Goal: Transaction & Acquisition: Purchase product/service

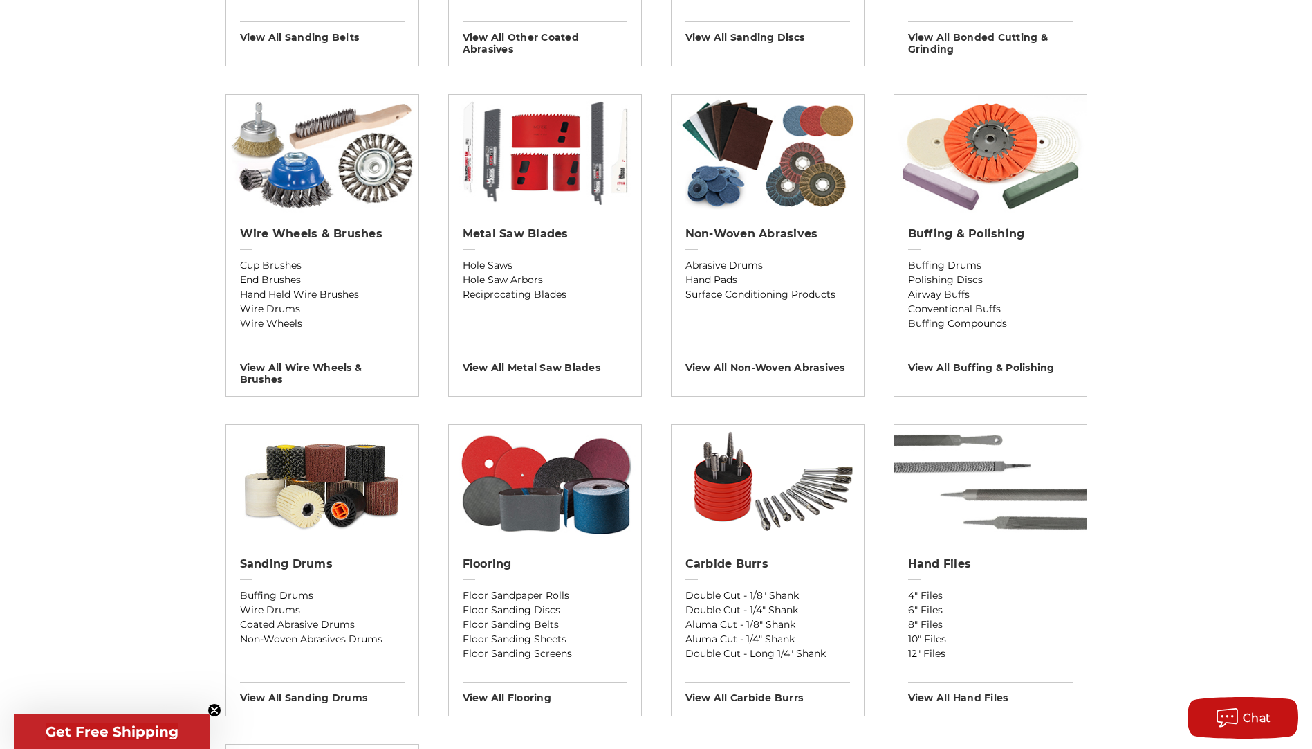
scroll to position [899, 0]
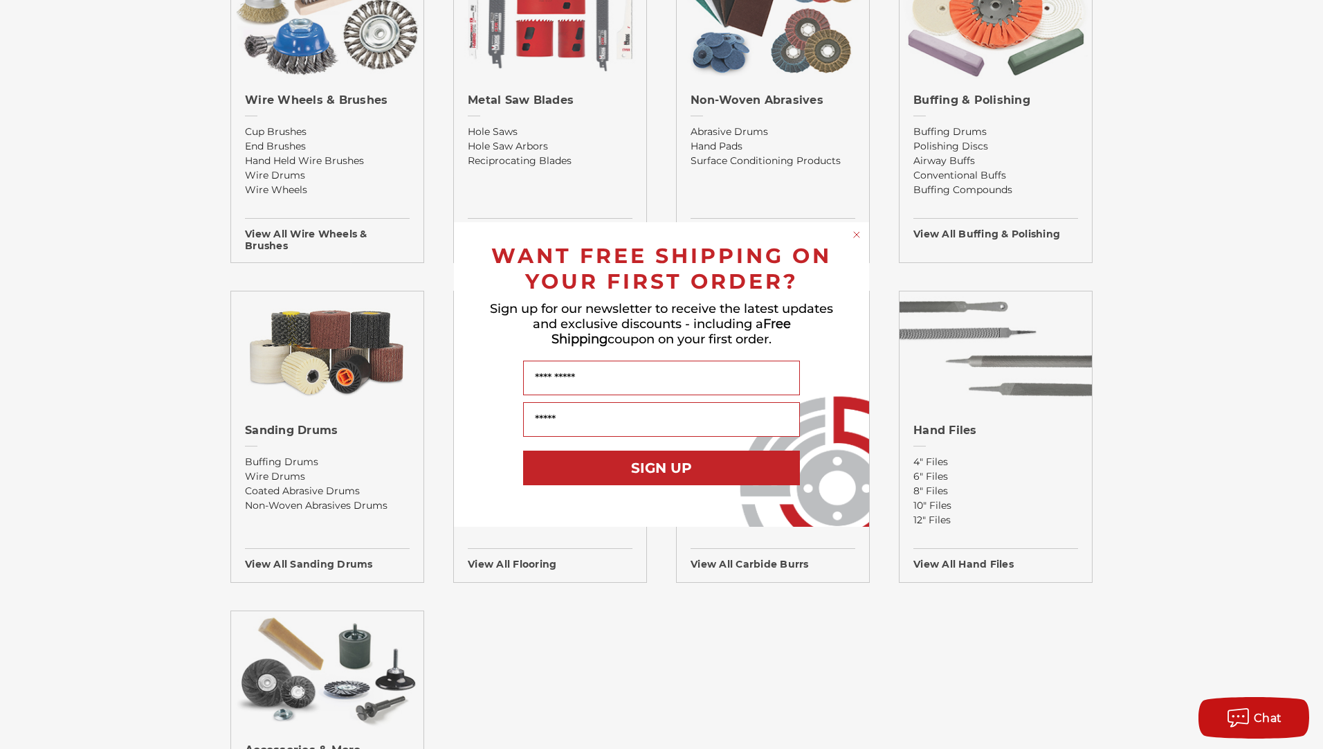
click at [855, 241] on circle "Close dialog" at bounding box center [856, 234] width 13 height 13
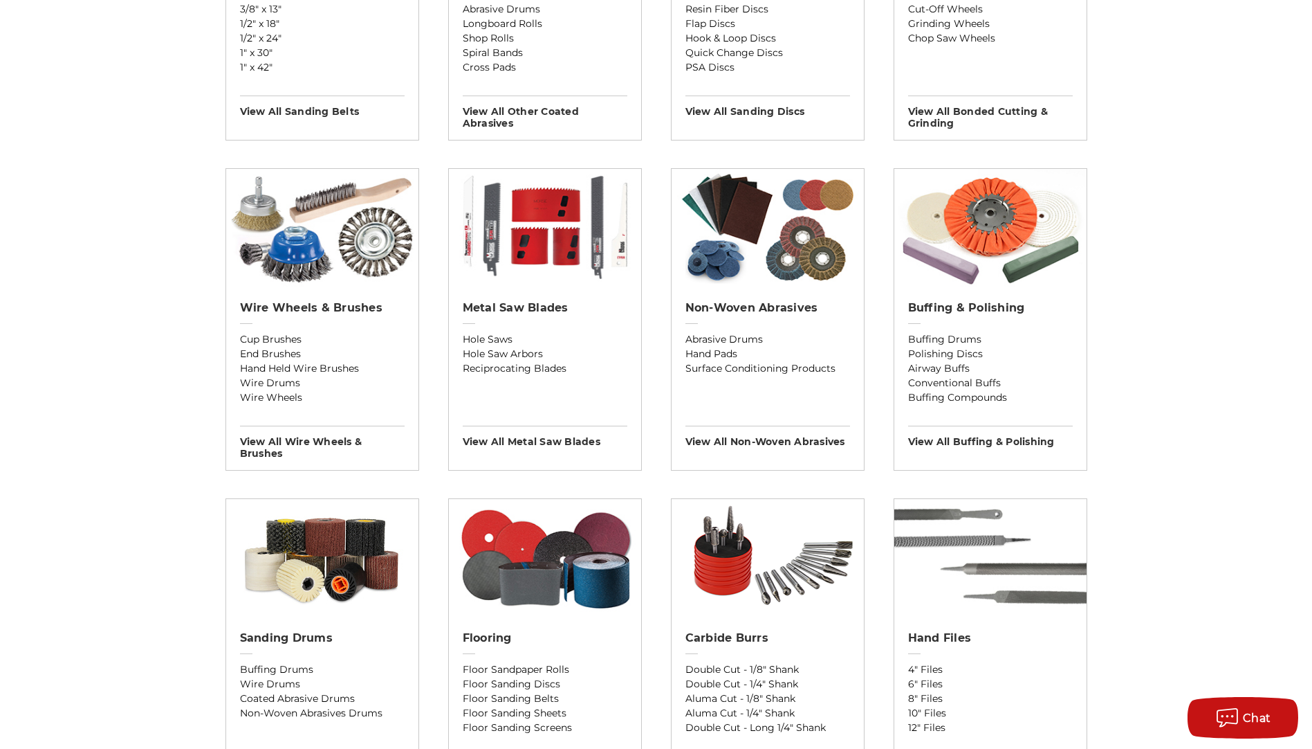
scroll to position [346, 0]
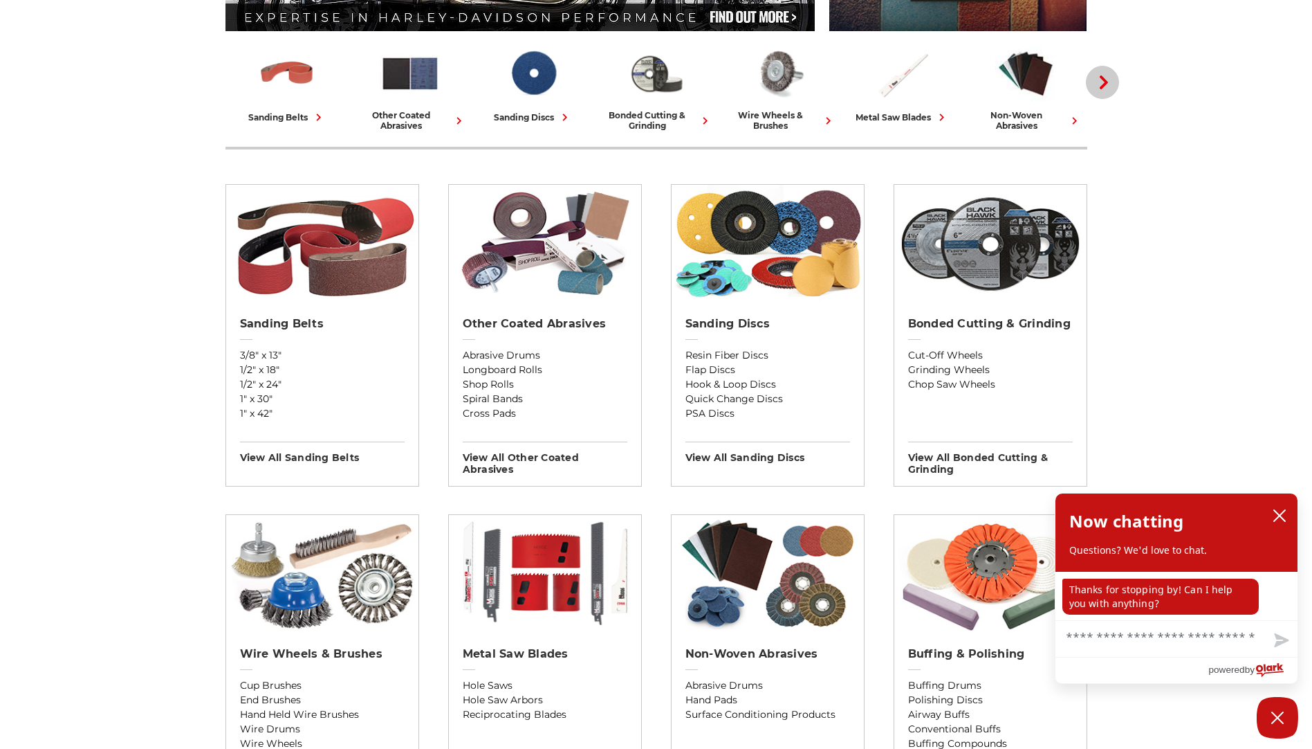
click at [1107, 85] on icon "button" at bounding box center [1104, 82] width 14 height 14
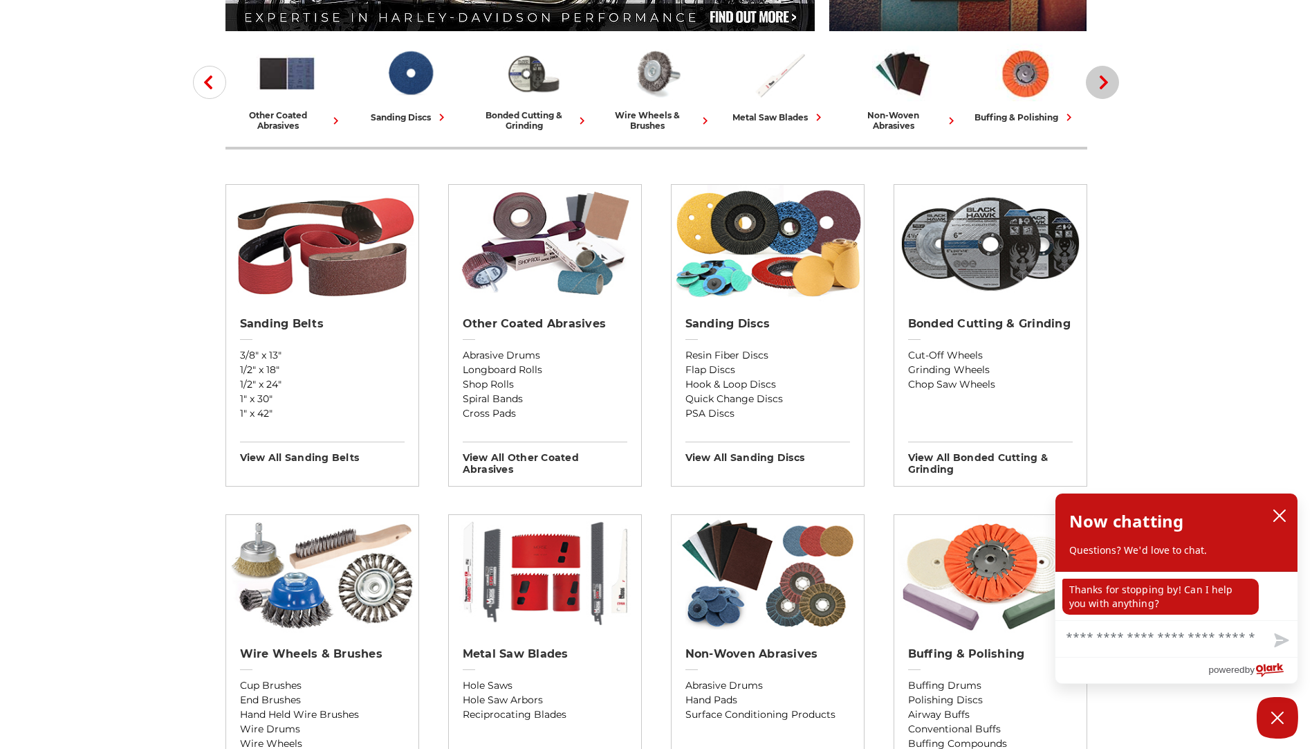
click at [1107, 85] on icon "button" at bounding box center [1104, 82] width 14 height 14
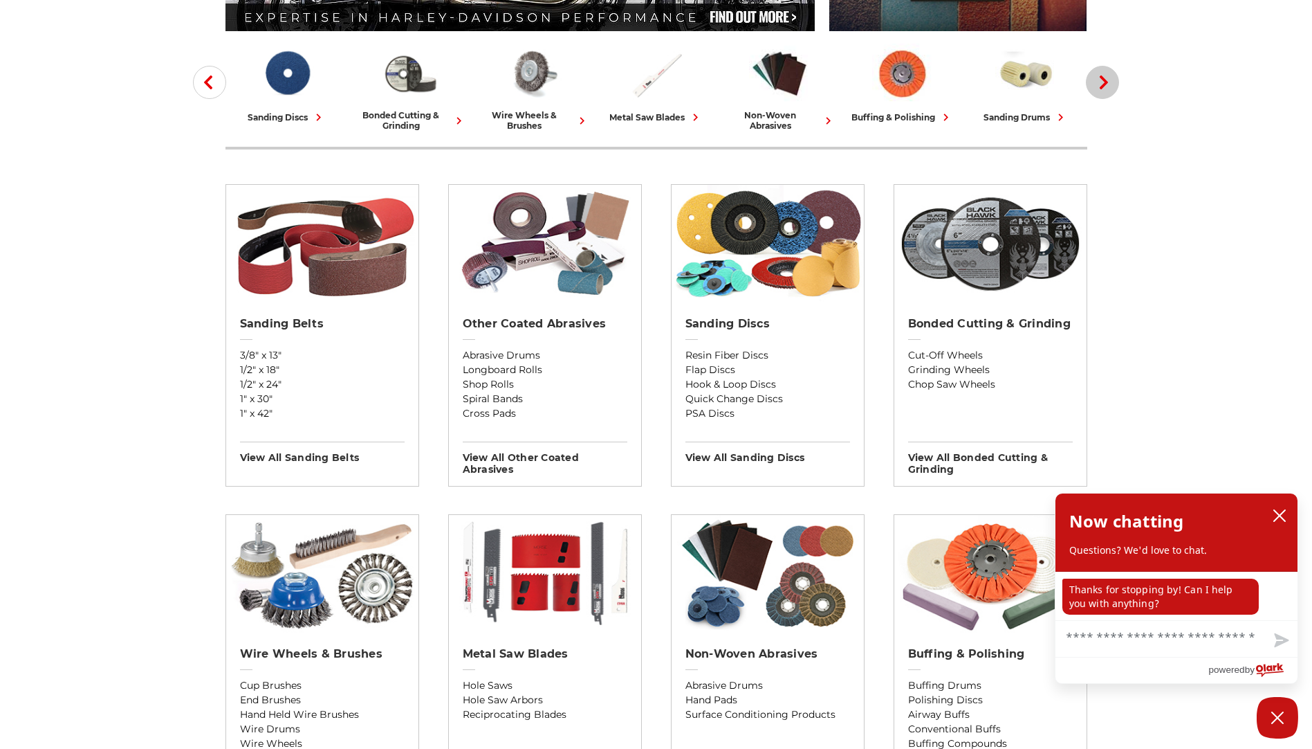
click at [1107, 85] on icon "button" at bounding box center [1104, 82] width 14 height 14
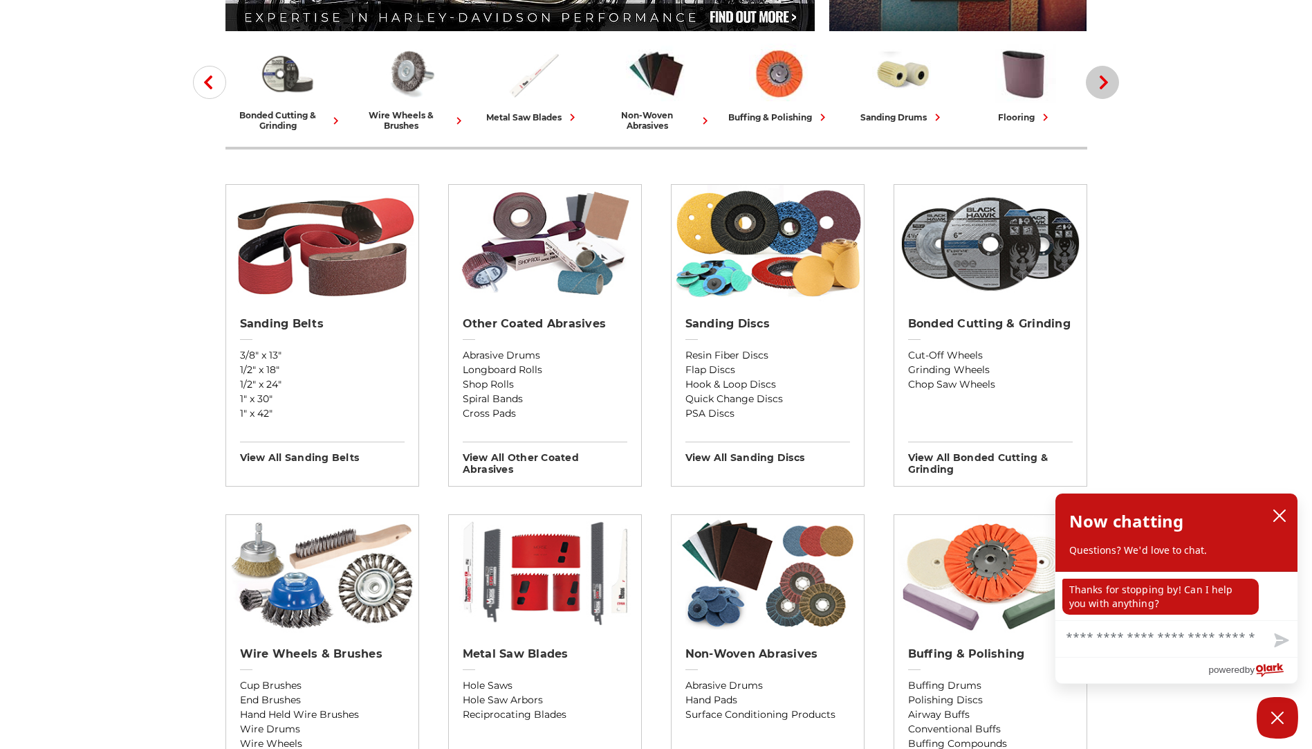
click at [1107, 85] on icon "button" at bounding box center [1104, 82] width 14 height 14
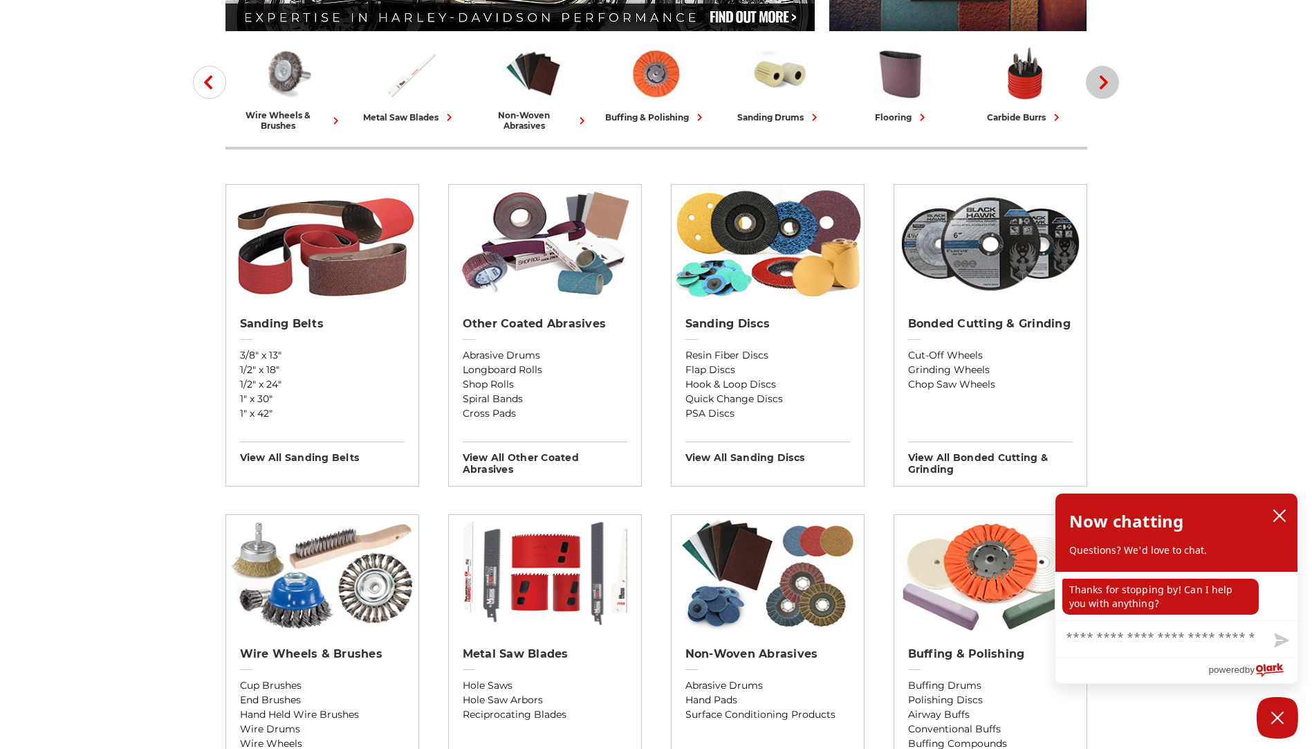
click at [1107, 85] on icon "button" at bounding box center [1104, 82] width 14 height 14
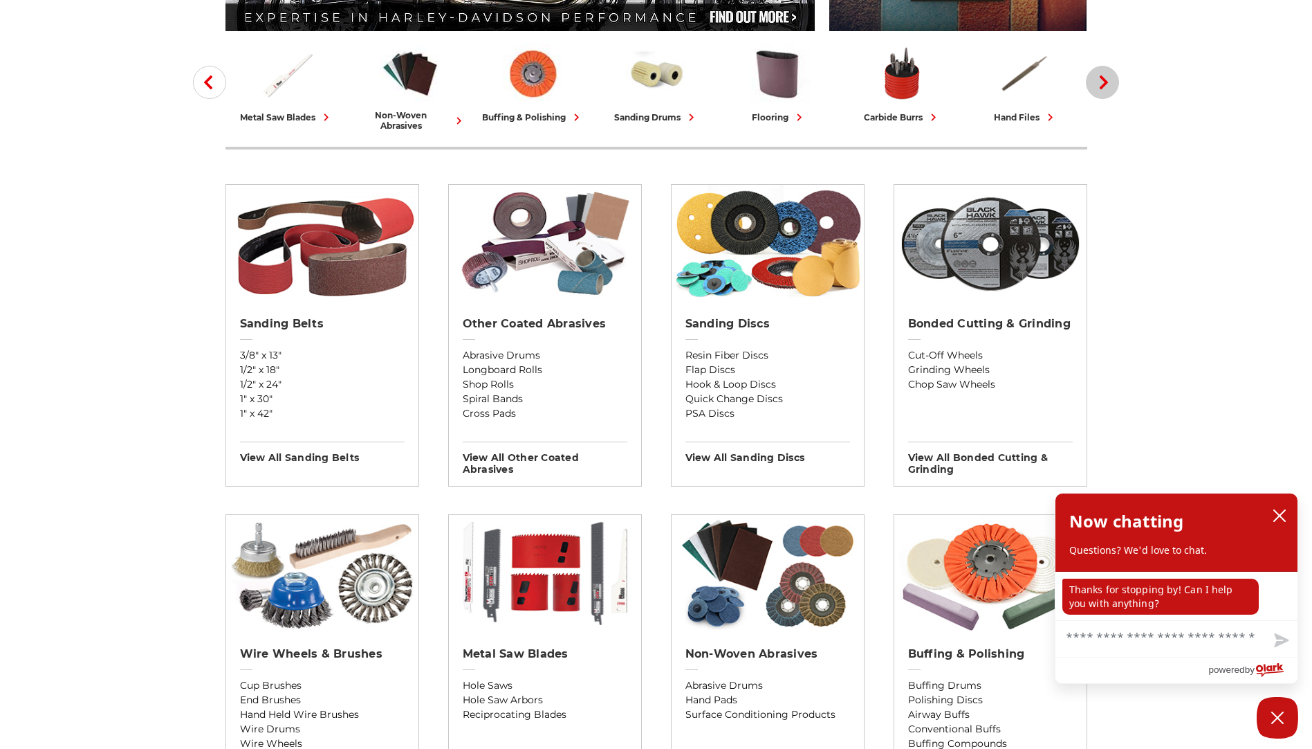
click at [1107, 85] on icon "button" at bounding box center [1104, 82] width 14 height 14
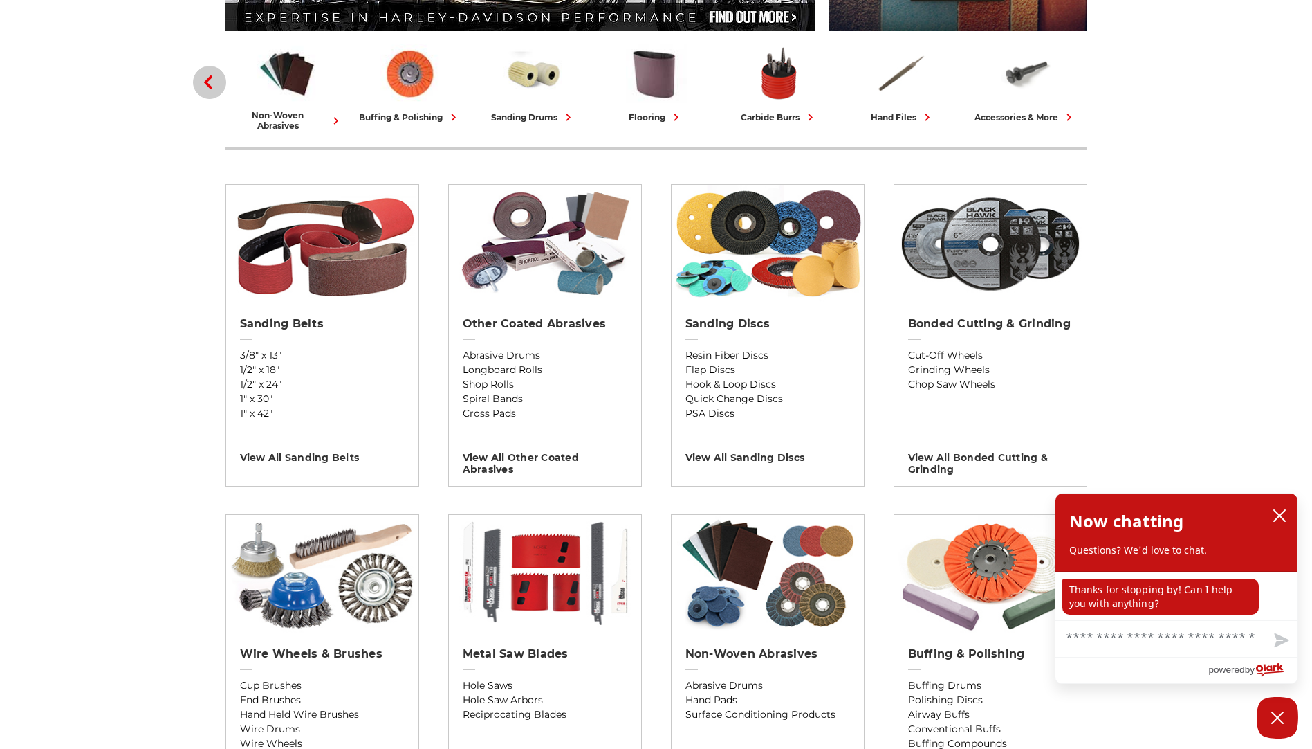
click at [202, 77] on icon "button" at bounding box center [208, 82] width 14 height 14
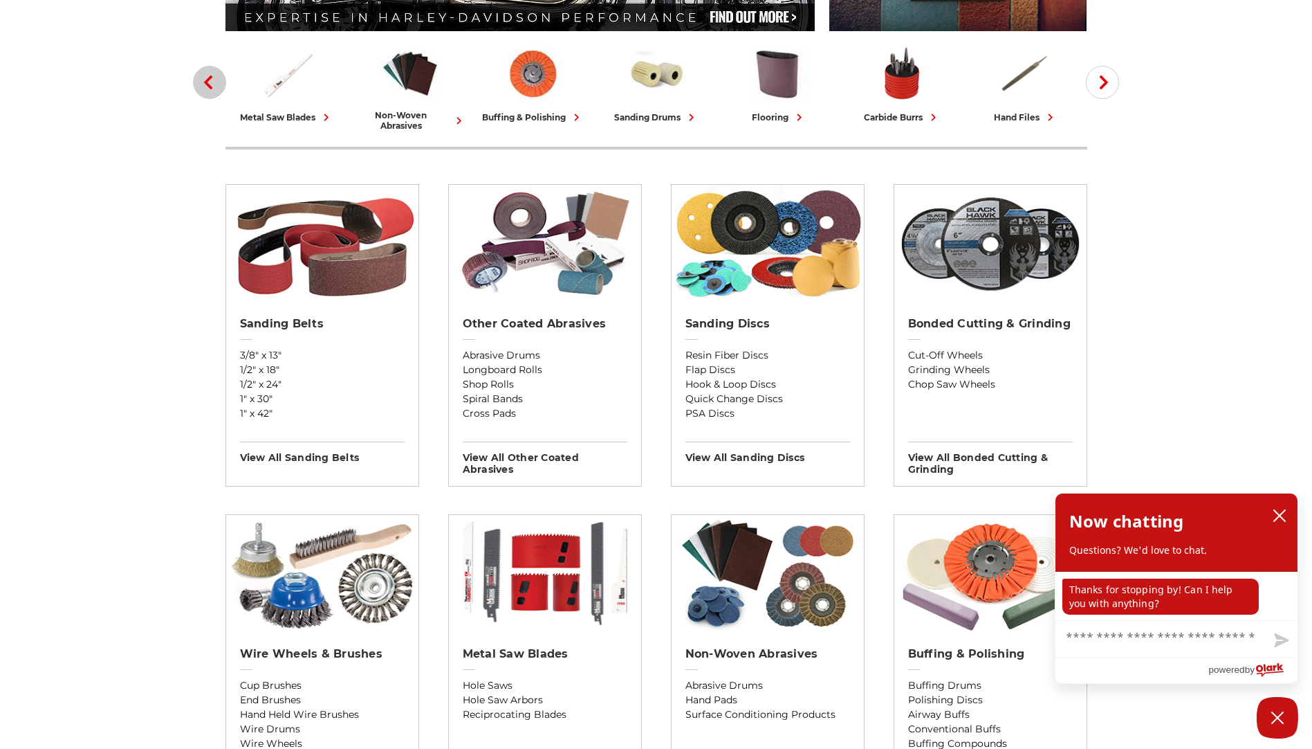
click at [201, 77] on icon "button" at bounding box center [208, 82] width 14 height 14
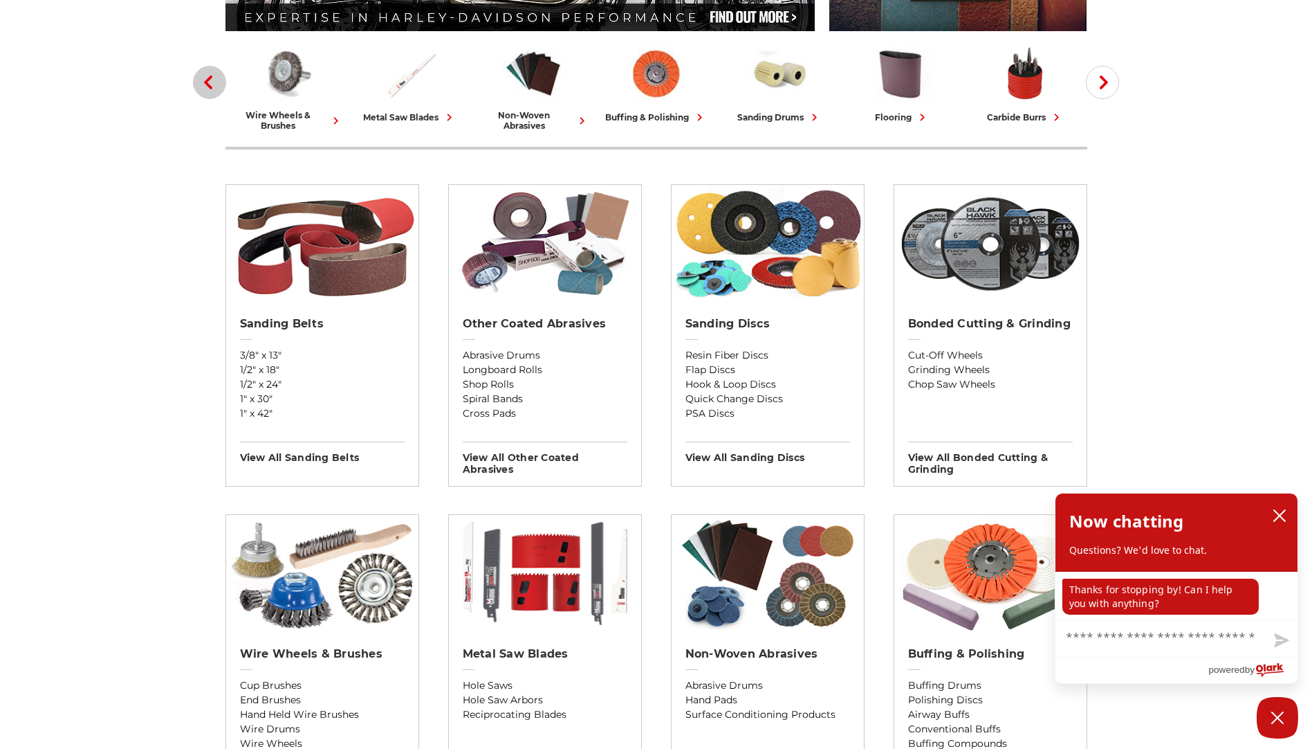
click at [205, 81] on use "button" at bounding box center [208, 82] width 8 height 14
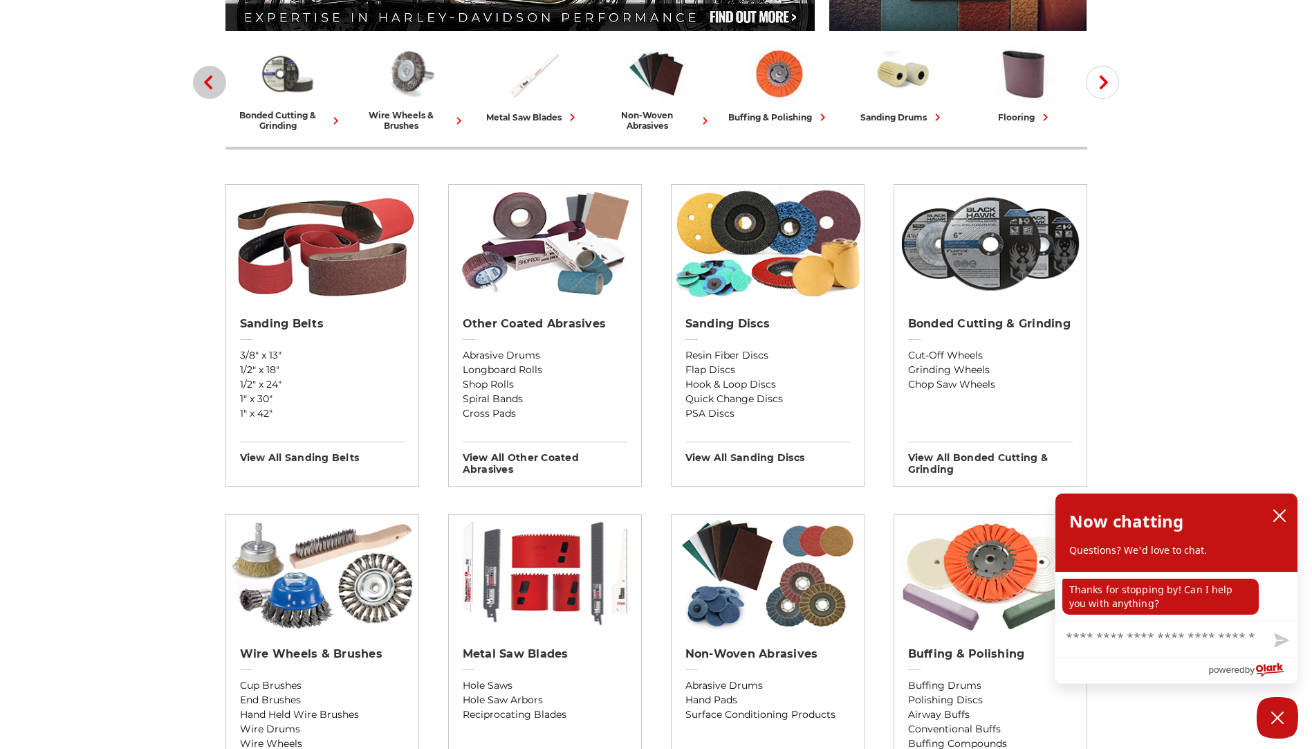
click at [205, 81] on use "button" at bounding box center [208, 82] width 8 height 14
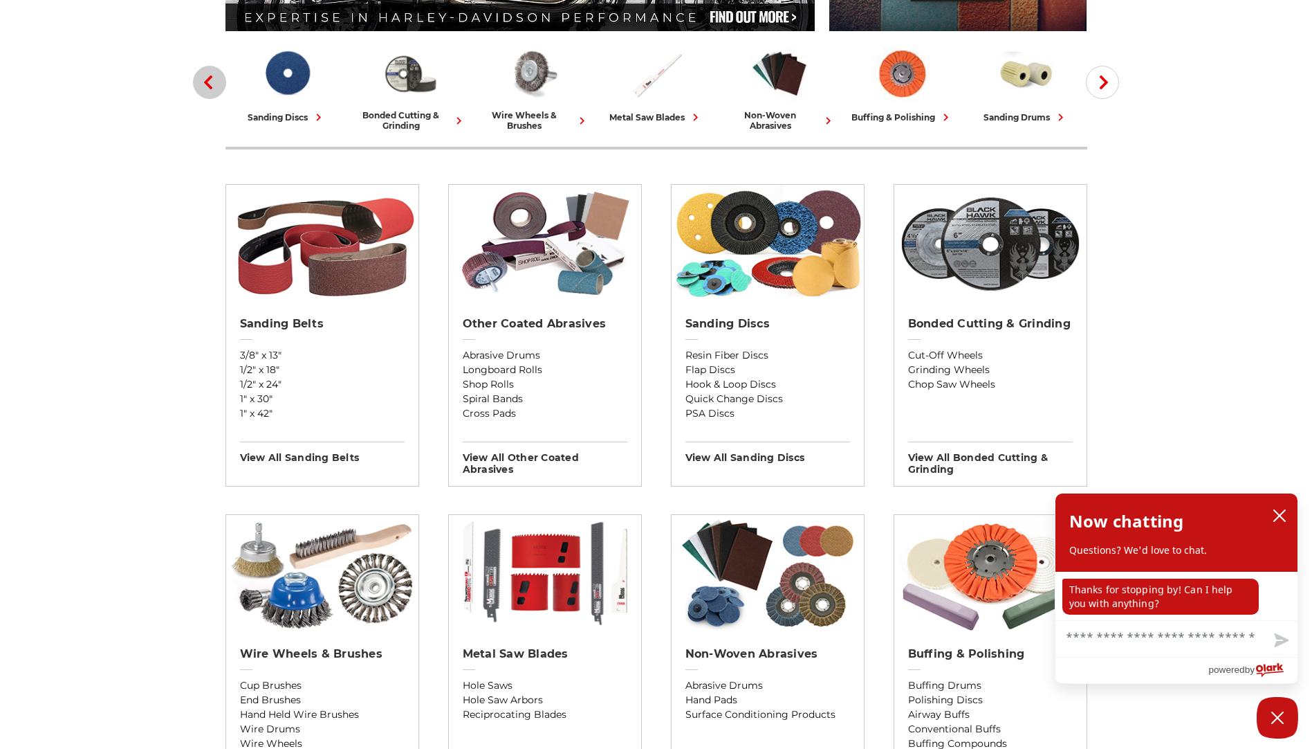
click at [205, 81] on use "button" at bounding box center [208, 82] width 8 height 14
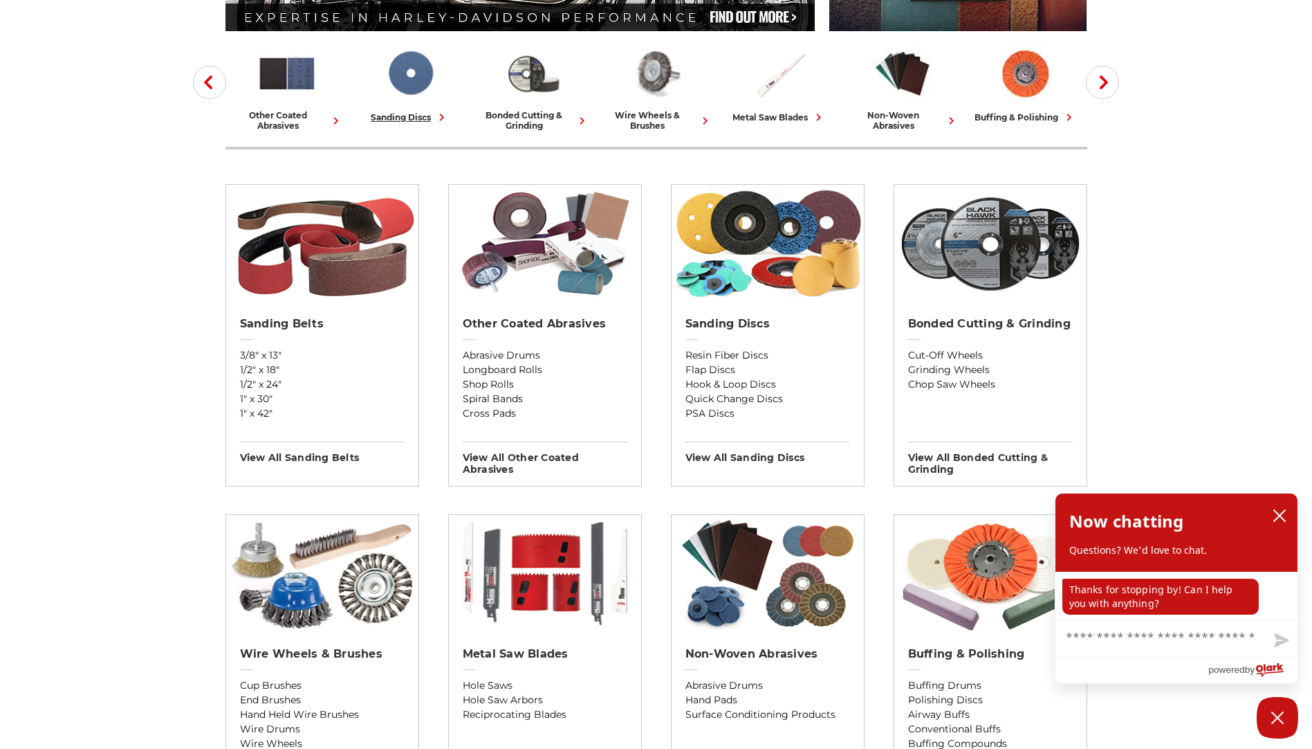
click at [396, 60] on img at bounding box center [410, 73] width 61 height 59
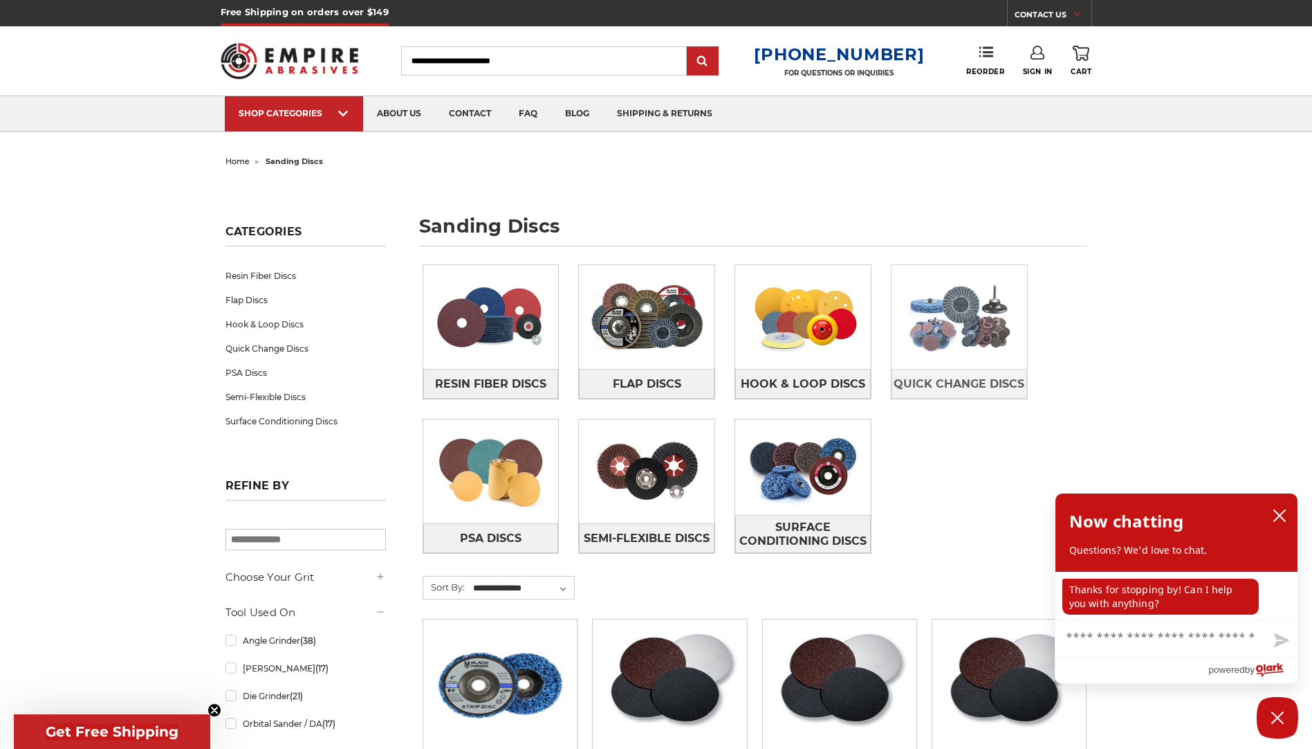
click at [930, 314] on img at bounding box center [960, 316] width 136 height 95
